Goal: Task Accomplishment & Management: Complete application form

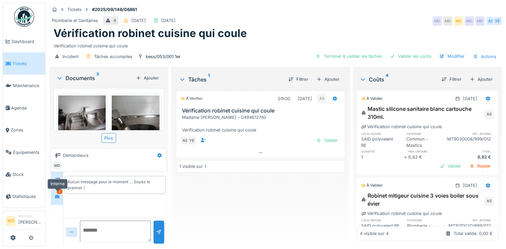
click at [59, 194] on div at bounding box center [56, 196] width 5 height 6
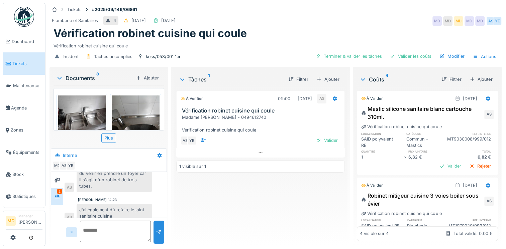
click at [80, 113] on img at bounding box center [81, 114] width 47 height 36
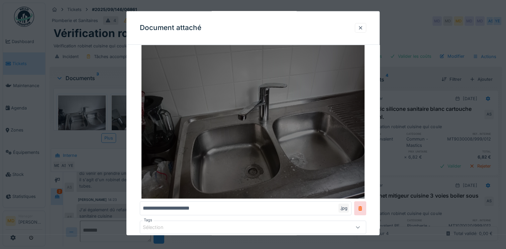
scroll to position [74, 0]
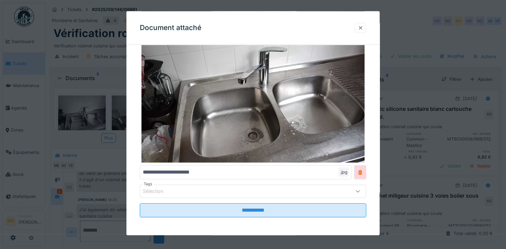
click at [359, 26] on div at bounding box center [359, 28] width 11 height 10
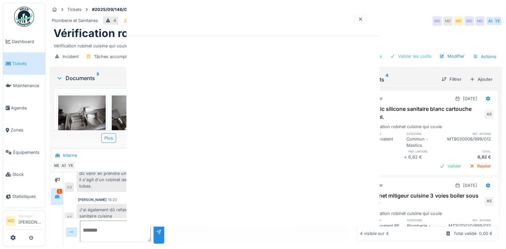
scroll to position [0, 0]
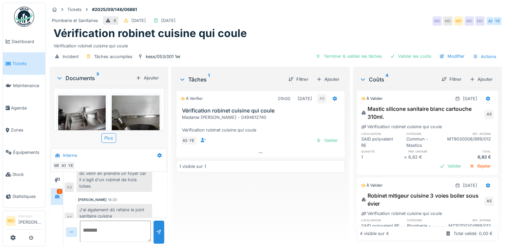
click at [131, 114] on img at bounding box center [135, 114] width 47 height 36
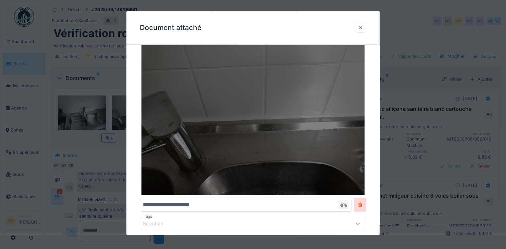
scroll to position [74, 0]
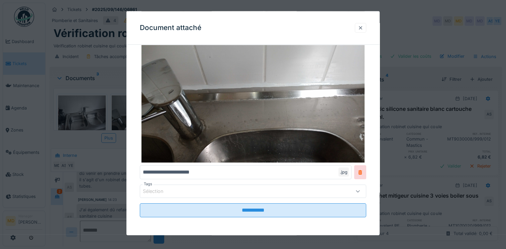
click at [363, 29] on div at bounding box center [359, 27] width 5 height 6
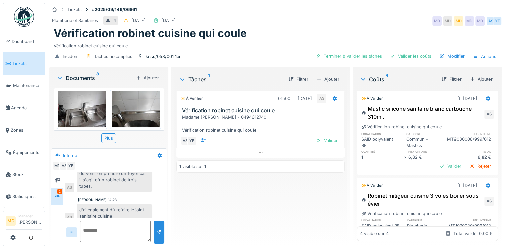
scroll to position [0, 0]
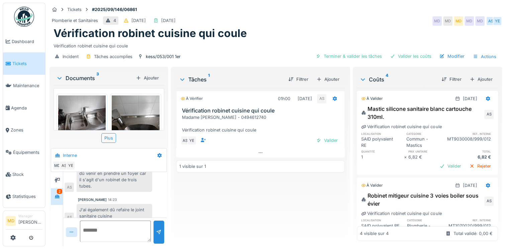
click at [124, 104] on img at bounding box center [135, 114] width 47 height 36
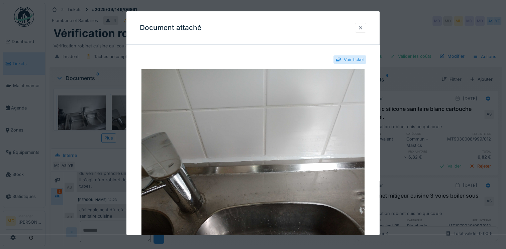
click at [363, 29] on div at bounding box center [359, 27] width 5 height 6
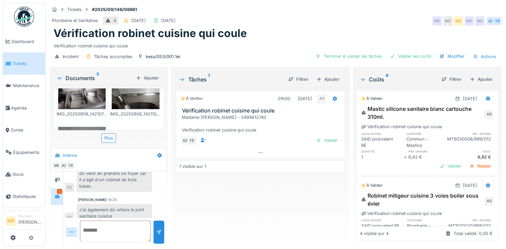
scroll to position [33, 0]
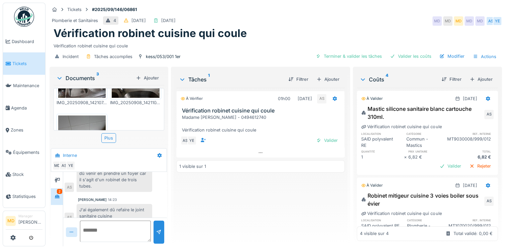
click at [87, 118] on img at bounding box center [81, 147] width 47 height 63
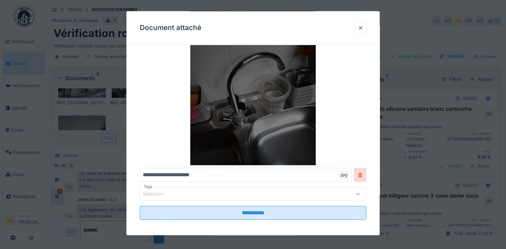
scroll to position [74, 0]
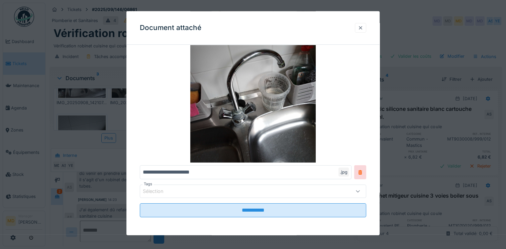
click at [361, 29] on div at bounding box center [359, 27] width 5 height 6
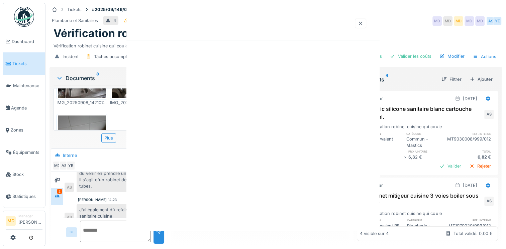
scroll to position [0, 0]
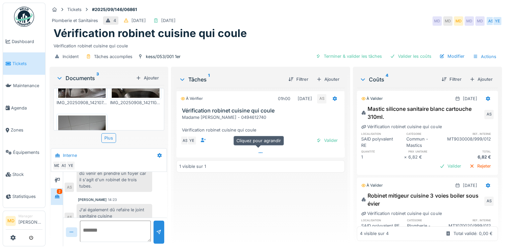
click at [258, 151] on icon at bounding box center [260, 153] width 5 height 4
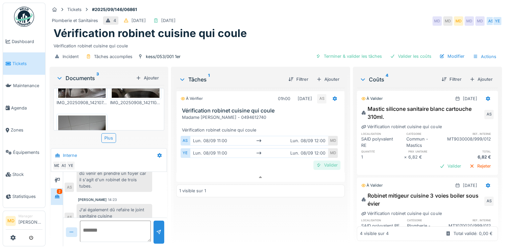
click at [321, 161] on div "Valider" at bounding box center [326, 165] width 27 height 9
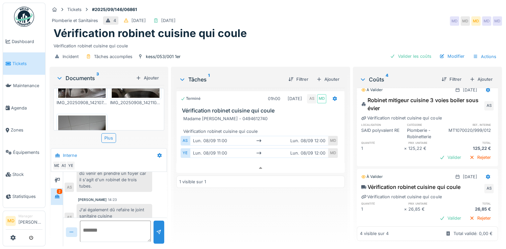
scroll to position [168, 0]
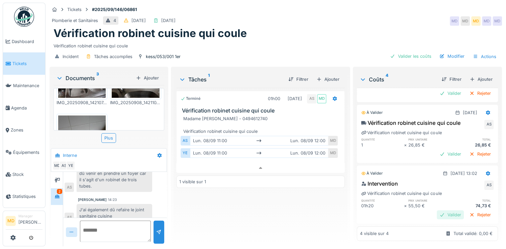
click at [436, 210] on div "Valider" at bounding box center [449, 214] width 27 height 9
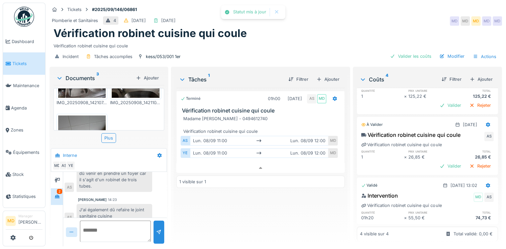
scroll to position [156, 0]
click at [436, 162] on div "Valider" at bounding box center [449, 166] width 27 height 9
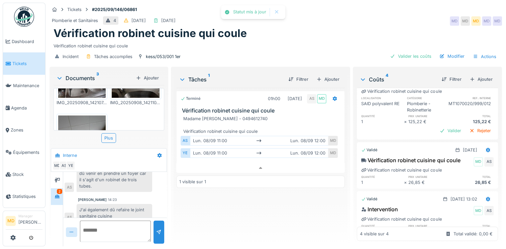
scroll to position [111, 0]
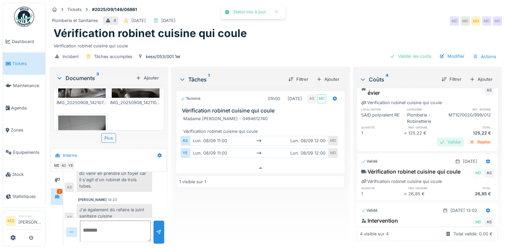
click at [440, 138] on div "Valider" at bounding box center [449, 142] width 27 height 9
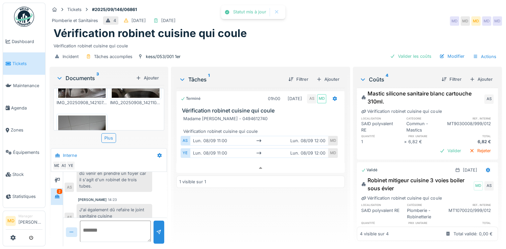
scroll to position [11, 0]
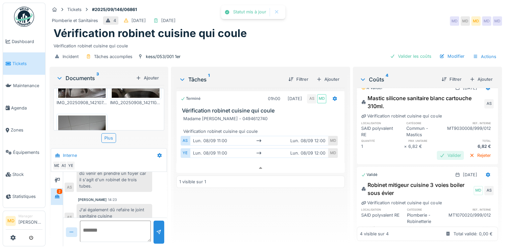
click at [436, 153] on div "Valider" at bounding box center [449, 155] width 27 height 9
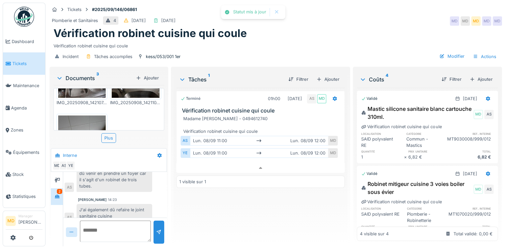
scroll to position [0, 0]
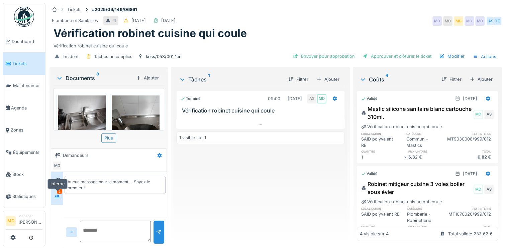
click at [58, 197] on icon at bounding box center [57, 197] width 5 height 4
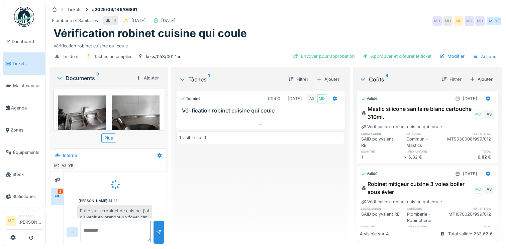
scroll to position [20, 0]
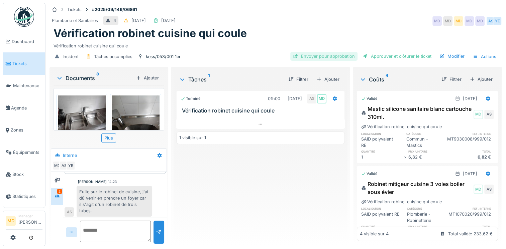
click at [322, 57] on div "Envoyer pour approbation" at bounding box center [323, 56] width 67 height 9
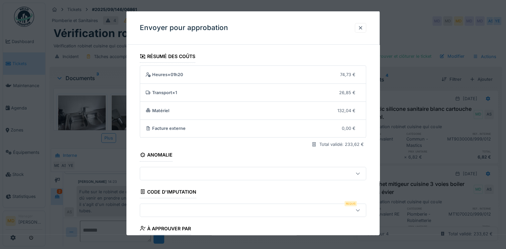
scroll to position [55, 0]
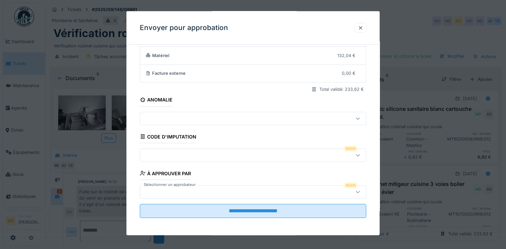
click at [187, 156] on div at bounding box center [239, 154] width 193 height 7
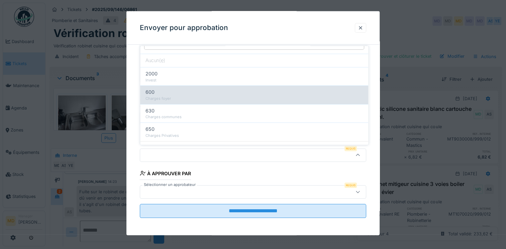
scroll to position [22, 0]
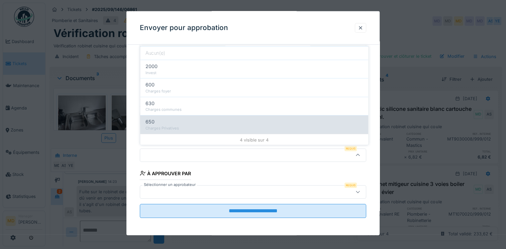
click at [182, 127] on div "Charges Privatives" at bounding box center [253, 129] width 217 height 6
type input "***"
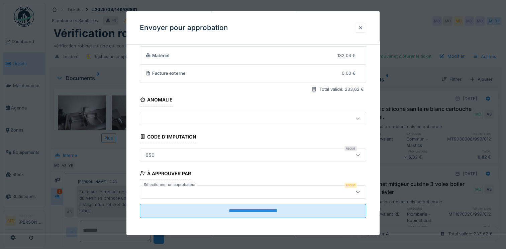
click at [228, 196] on div at bounding box center [253, 191] width 226 height 13
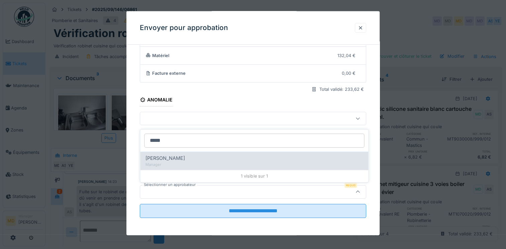
type input "*****"
click at [166, 164] on div "Manager" at bounding box center [253, 165] width 217 height 6
type input "****"
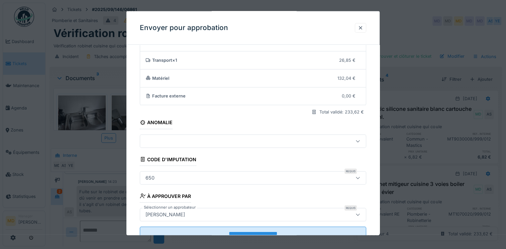
scroll to position [55, 0]
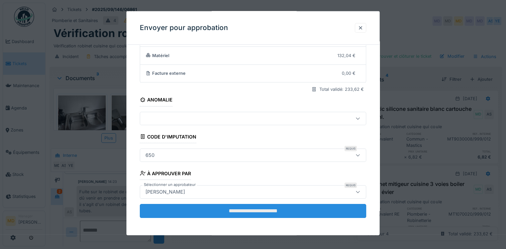
click at [237, 213] on input "**********" at bounding box center [253, 211] width 226 height 14
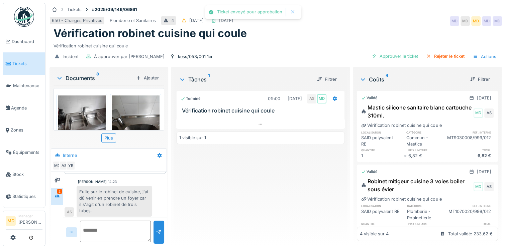
scroll to position [45, 0]
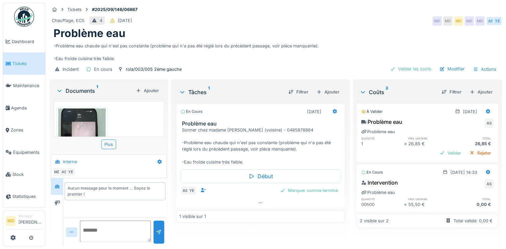
scroll to position [44, 0]
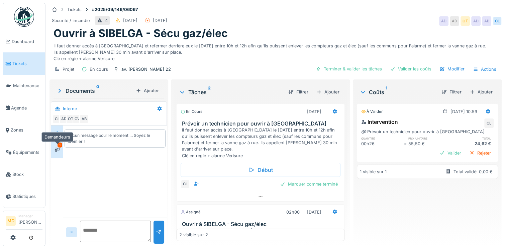
click at [55, 148] on icon at bounding box center [56, 150] width 5 height 4
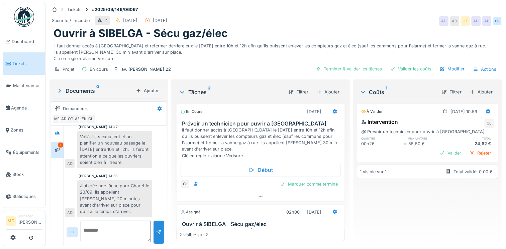
scroll to position [102, 0]
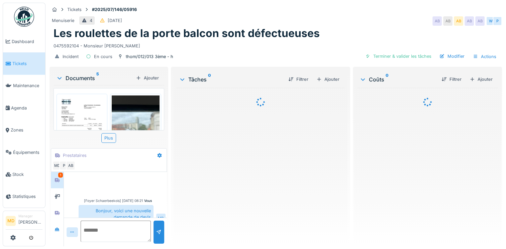
scroll to position [62, 0]
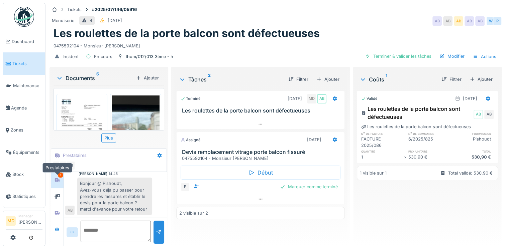
click at [59, 180] on icon at bounding box center [57, 180] width 5 height 4
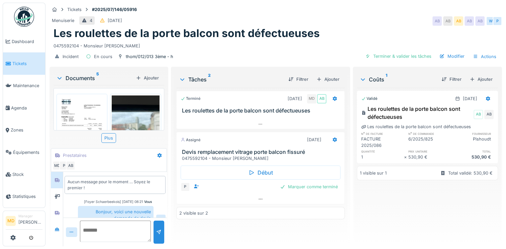
scroll to position [63, 0]
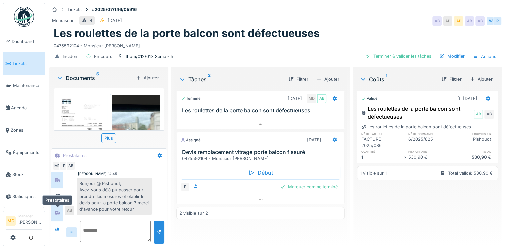
click at [60, 209] on div at bounding box center [57, 213] width 10 height 8
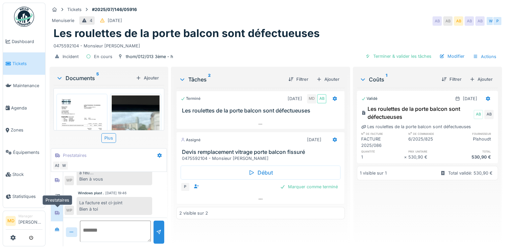
scroll to position [57, 0]
click at [59, 194] on icon at bounding box center [56, 196] width 5 height 4
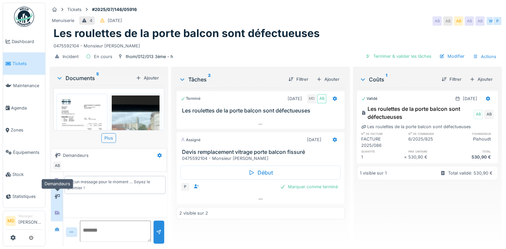
scroll to position [0, 0]
click at [61, 226] on div at bounding box center [57, 230] width 10 height 8
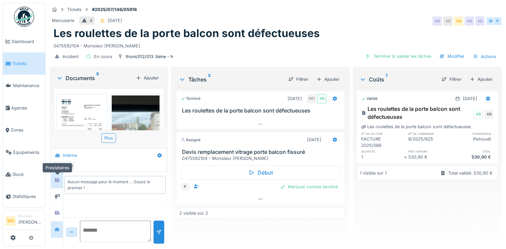
click at [55, 178] on icon at bounding box center [57, 180] width 5 height 4
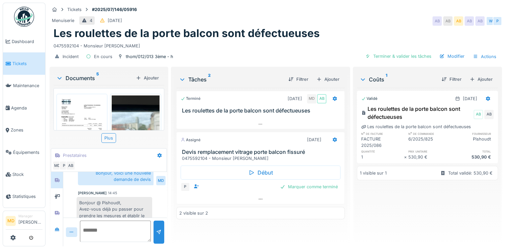
scroll to position [63, 0]
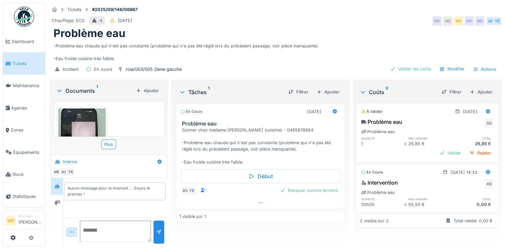
scroll to position [44, 0]
